Goal: Information Seeking & Learning: Learn about a topic

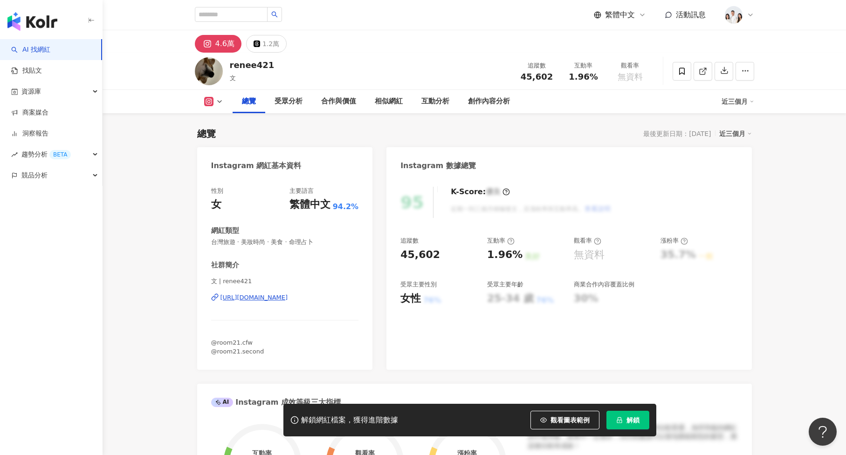
scroll to position [57, 0]
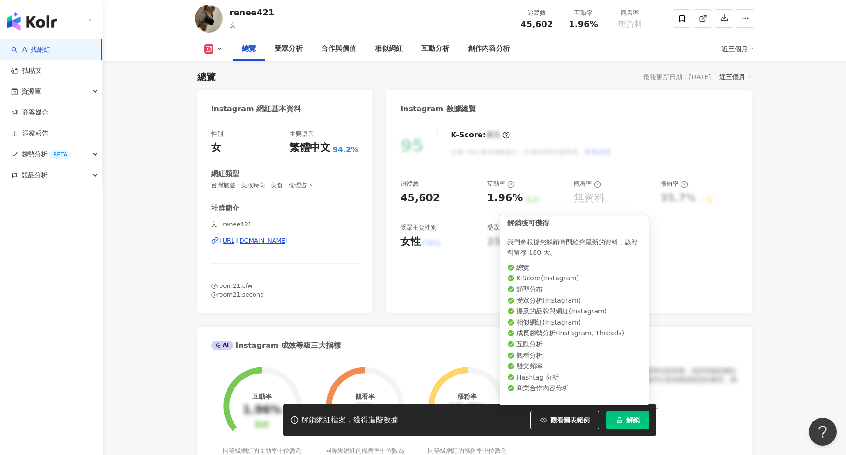
click at [635, 418] on span "解鎖" at bounding box center [632, 420] width 13 height 7
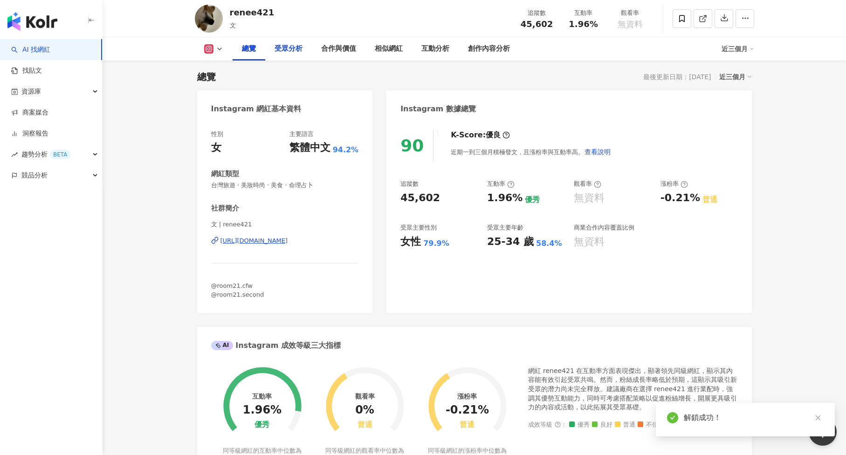
click at [280, 40] on div "受眾分析" at bounding box center [288, 48] width 47 height 23
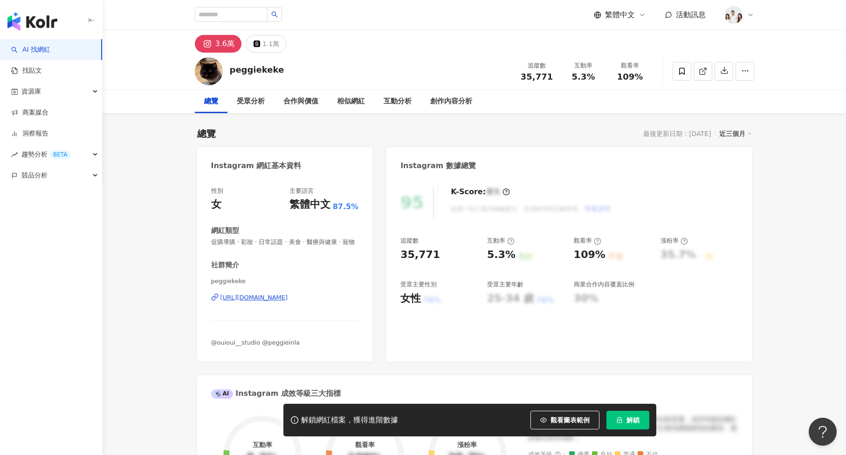
scroll to position [57, 0]
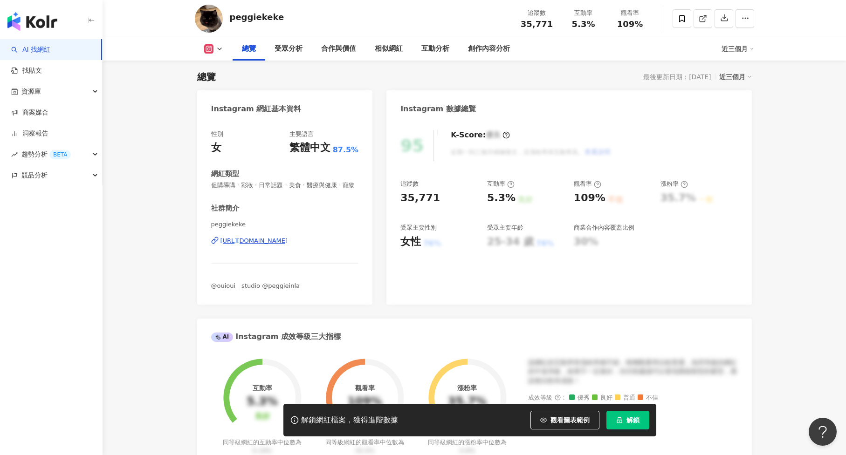
click at [640, 420] on button "解鎖" at bounding box center [627, 420] width 43 height 19
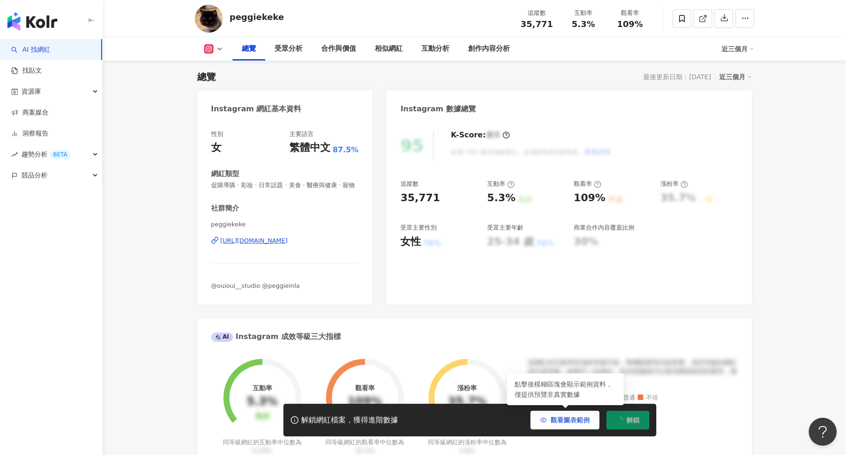
click at [572, 418] on span "觀看圖表範例" at bounding box center [569, 420] width 39 height 7
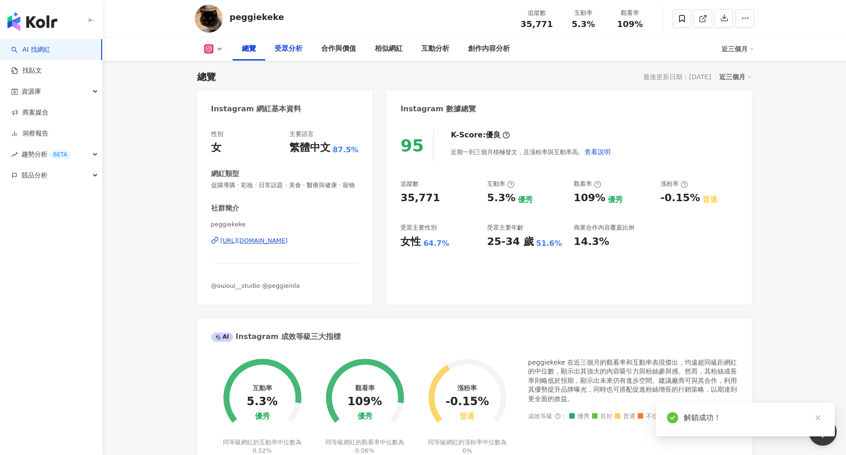
click at [298, 48] on div "受眾分析" at bounding box center [288, 48] width 28 height 11
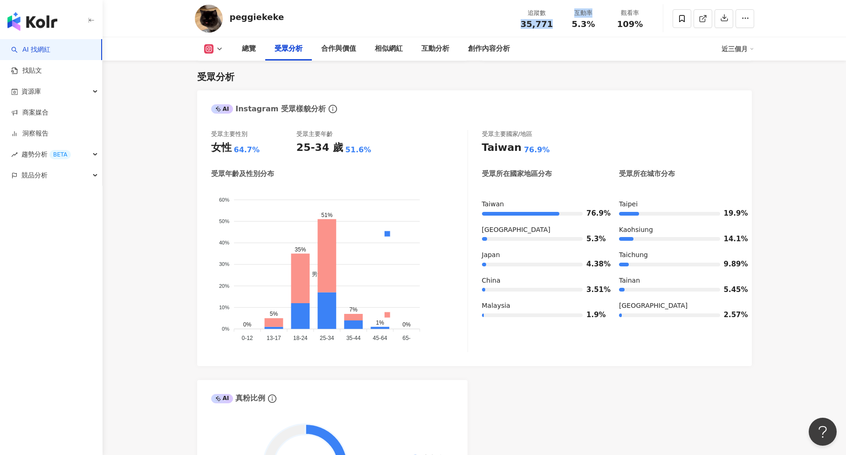
drag, startPoint x: 520, startPoint y: 23, endPoint x: 567, endPoint y: 23, distance: 47.1
click at [567, 23] on div "追蹤數 35,771 互動率 5.3% 觀看率 109%" at bounding box center [583, 18] width 140 height 27
copy div "35,771 互動率"
click at [560, 25] on div "互動率 5.3%" at bounding box center [583, 18] width 47 height 20
drag, startPoint x: 521, startPoint y: 25, endPoint x: 555, endPoint y: 28, distance: 33.7
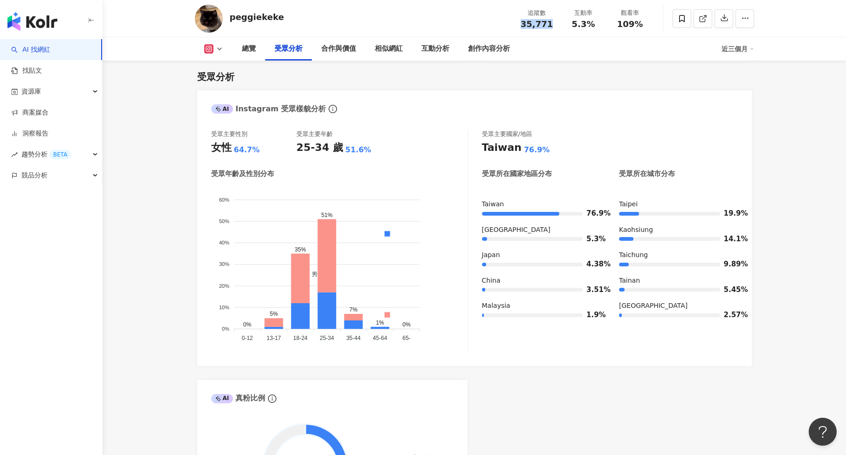
click at [555, 28] on div "追蹤數 35,771 互動率 5.3% 觀看率 109%" at bounding box center [583, 18] width 140 height 27
copy span "35,771"
